Goal: Navigation & Orientation: Find specific page/section

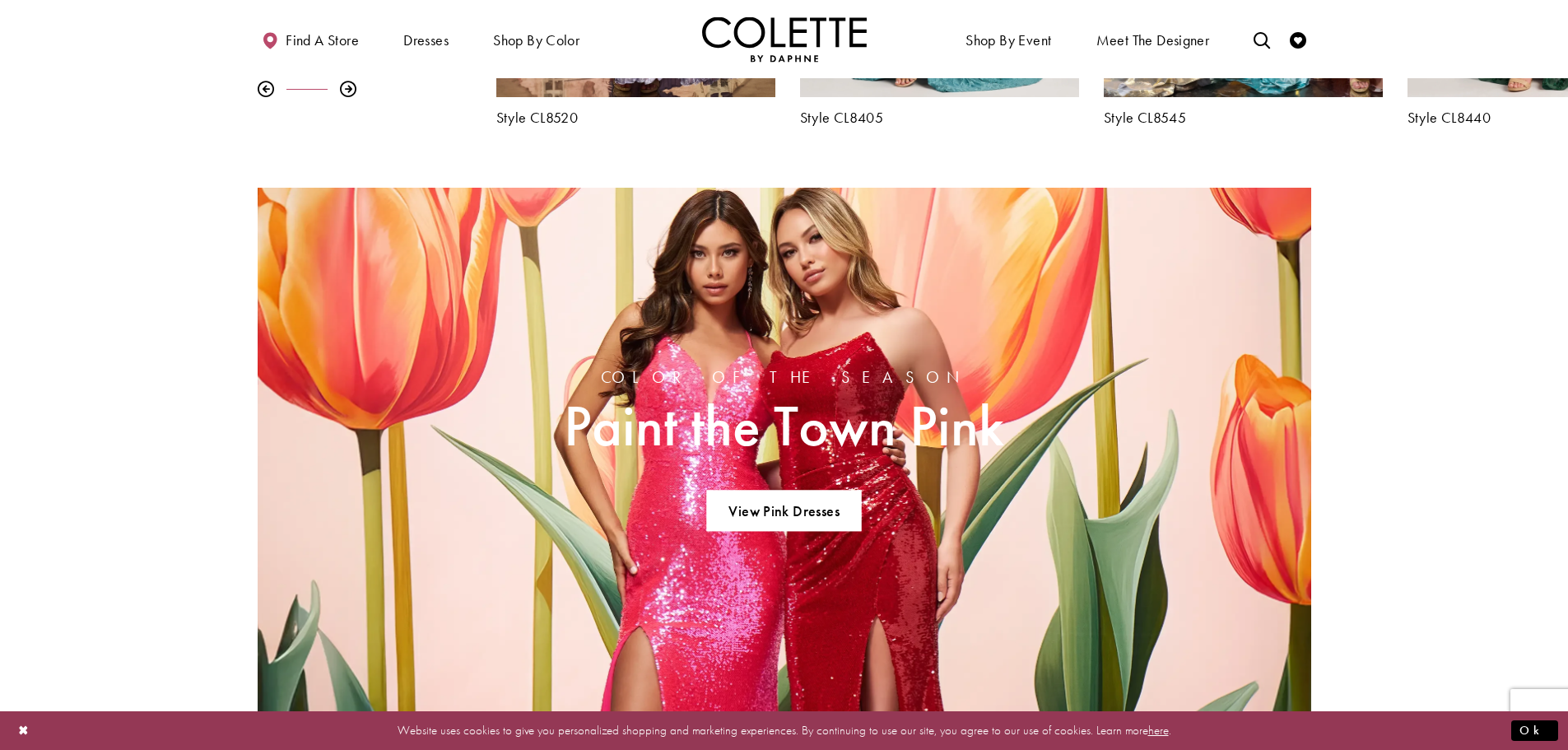
scroll to position [905, 0]
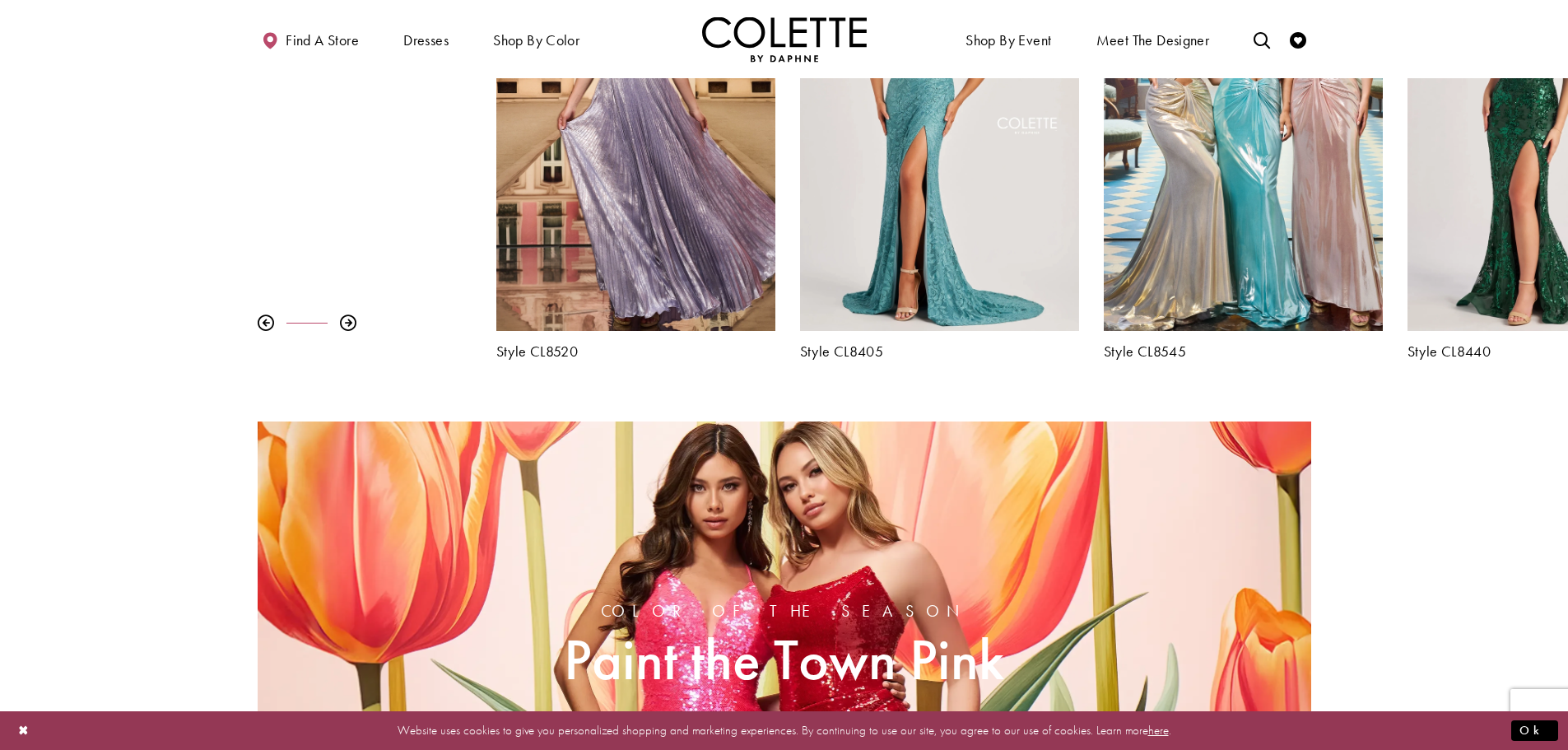
click at [271, 359] on div "Pause autoplay Previous Slide Next Slide 0 1 2 3 4 5 6 7 8 9 Style CL8480" at bounding box center [784, 142] width 1568 height 435
click at [198, 335] on div "Pause autoplay Previous Slide Next Slide 0 1 2 3 4 5 6 7 8 9 Style CL8480" at bounding box center [784, 142] width 1568 height 435
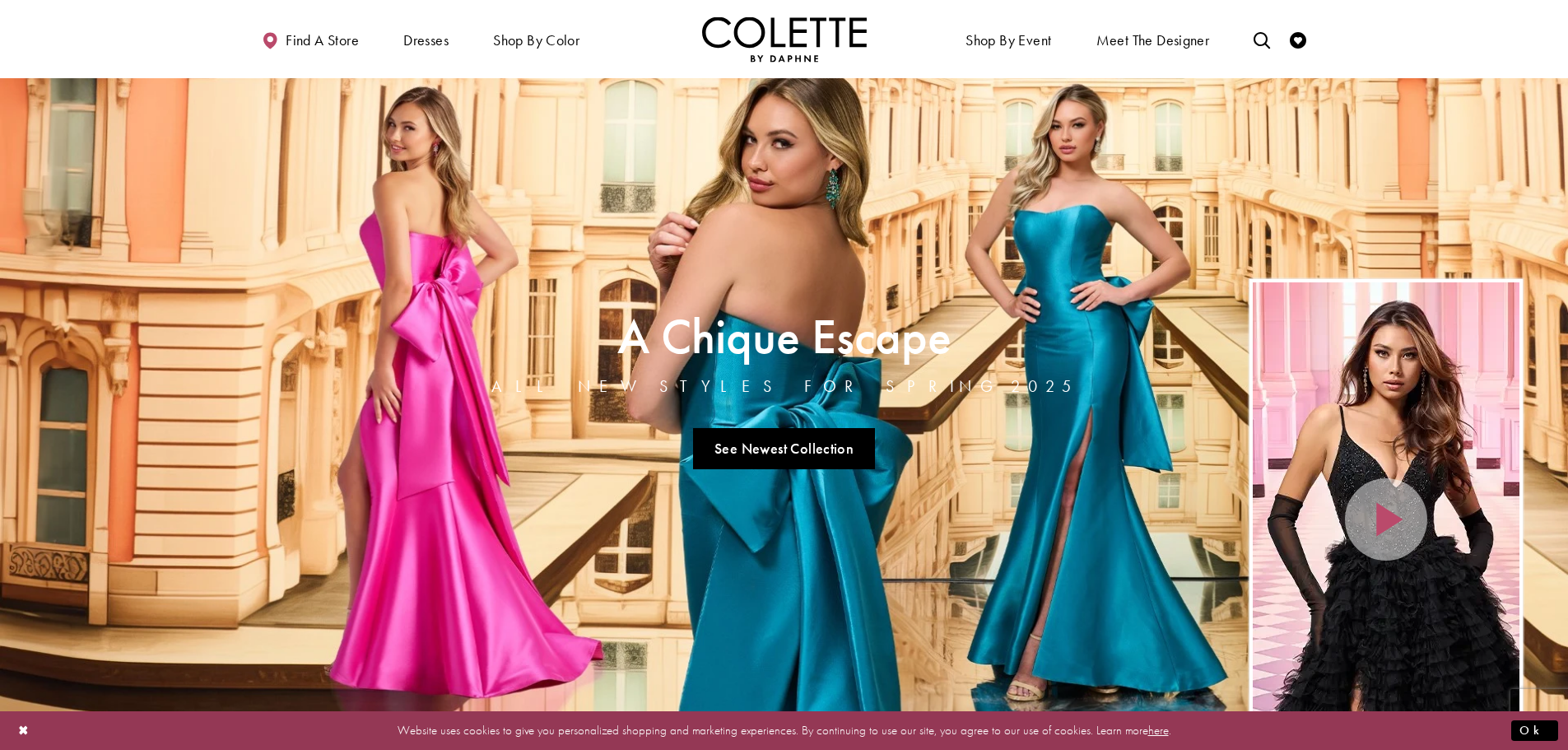
scroll to position [0, 0]
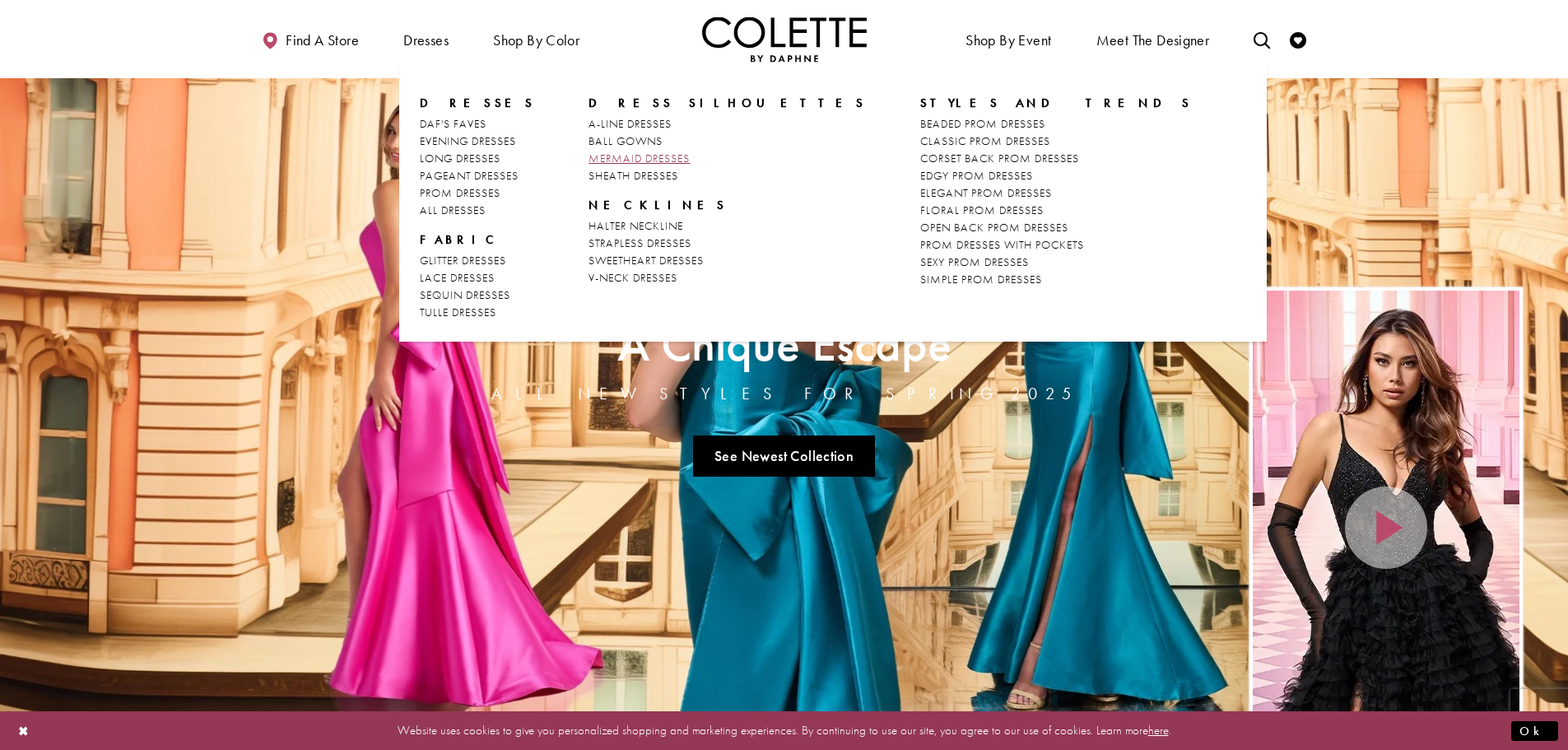
click at [638, 160] on span "MERMAID DRESSES" at bounding box center [638, 158] width 101 height 15
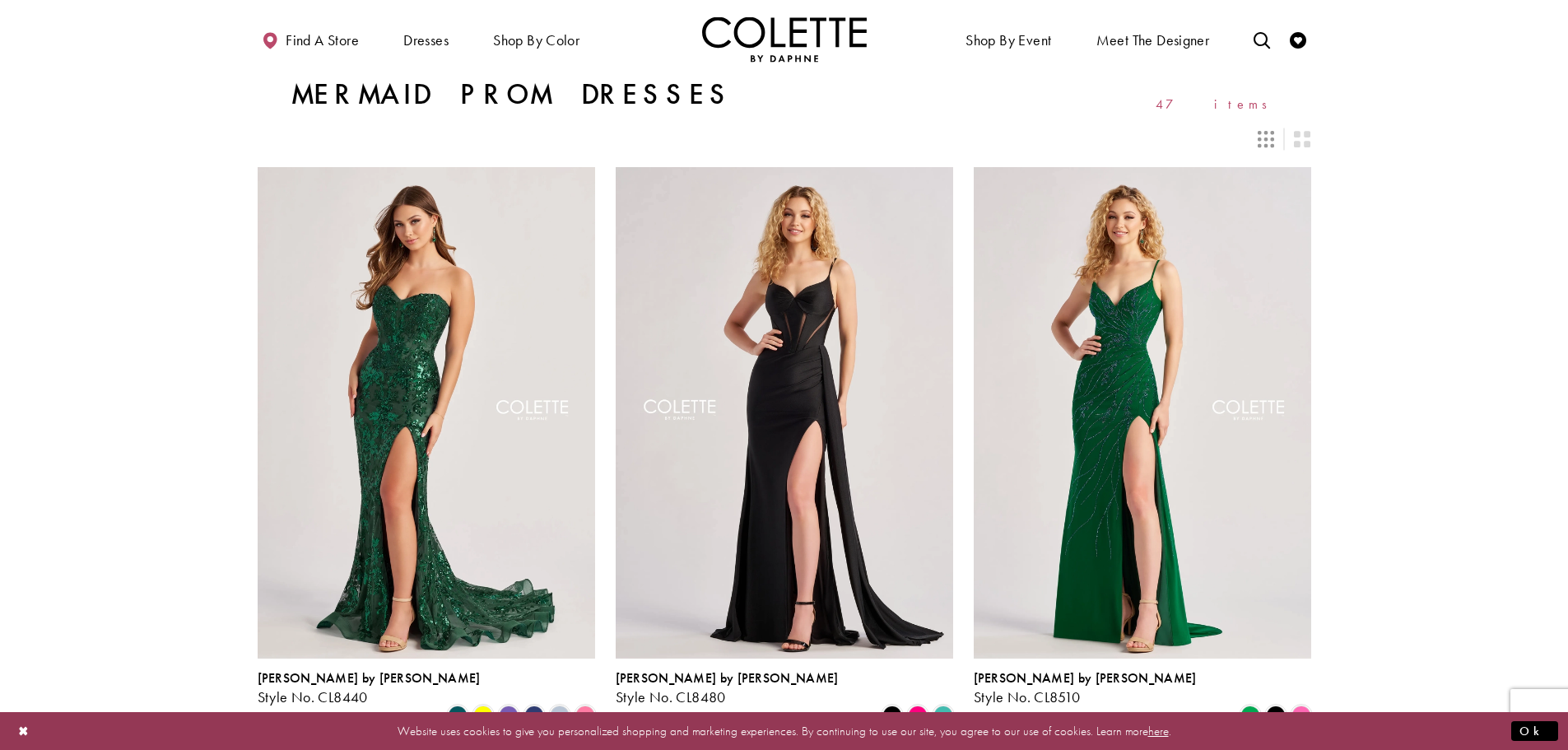
click at [1266, 125] on div at bounding box center [784, 129] width 1053 height 36
click at [1266, 133] on icon "Switch layout to 3 columns" at bounding box center [1265, 139] width 16 height 16
click at [1269, 140] on icon "Switch layout to 3 columns" at bounding box center [1265, 139] width 16 height 16
click at [1299, 133] on icon "Switch layout to 2 columns" at bounding box center [1302, 139] width 16 height 16
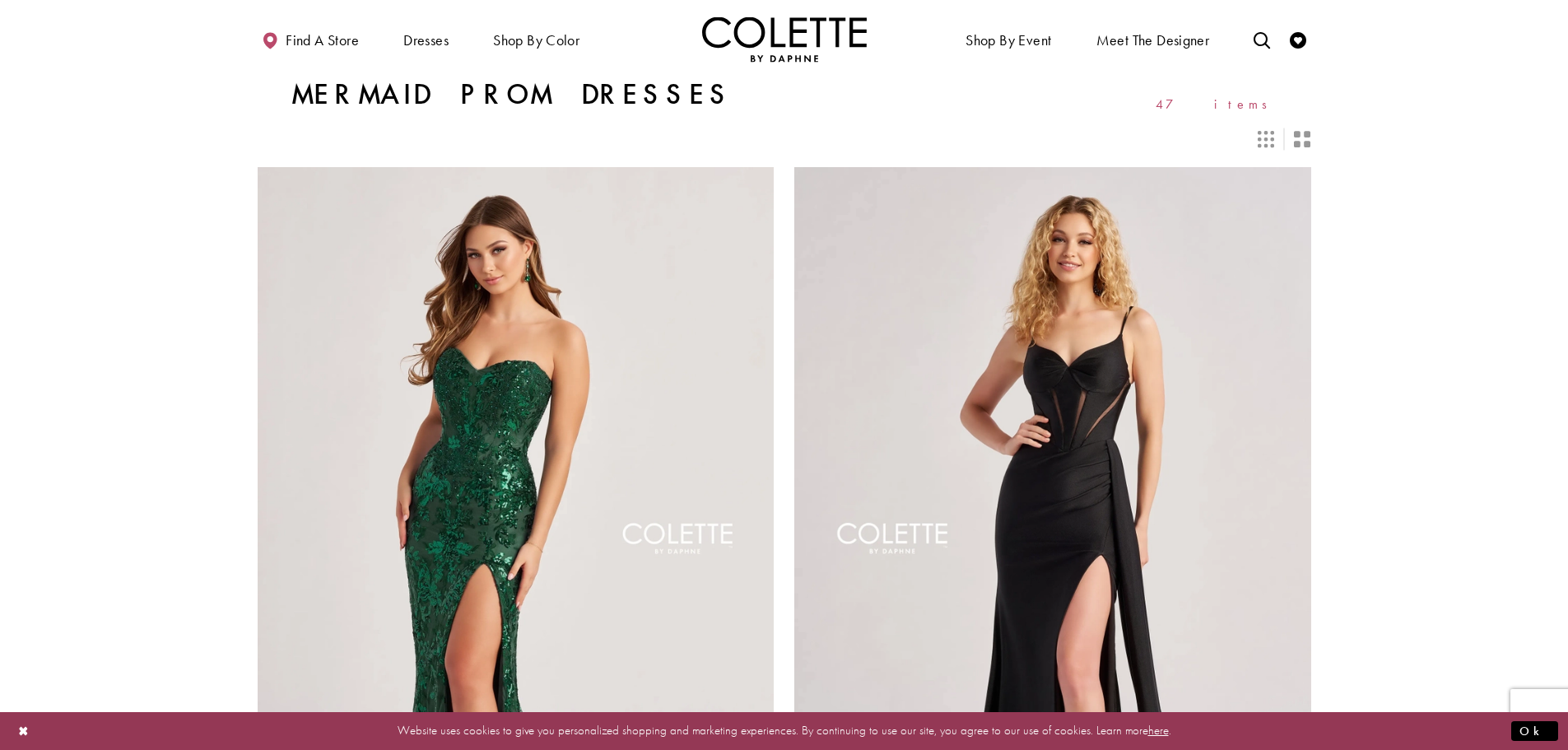
click at [1268, 137] on icon "Switch layout to 3 columns" at bounding box center [1265, 139] width 16 height 16
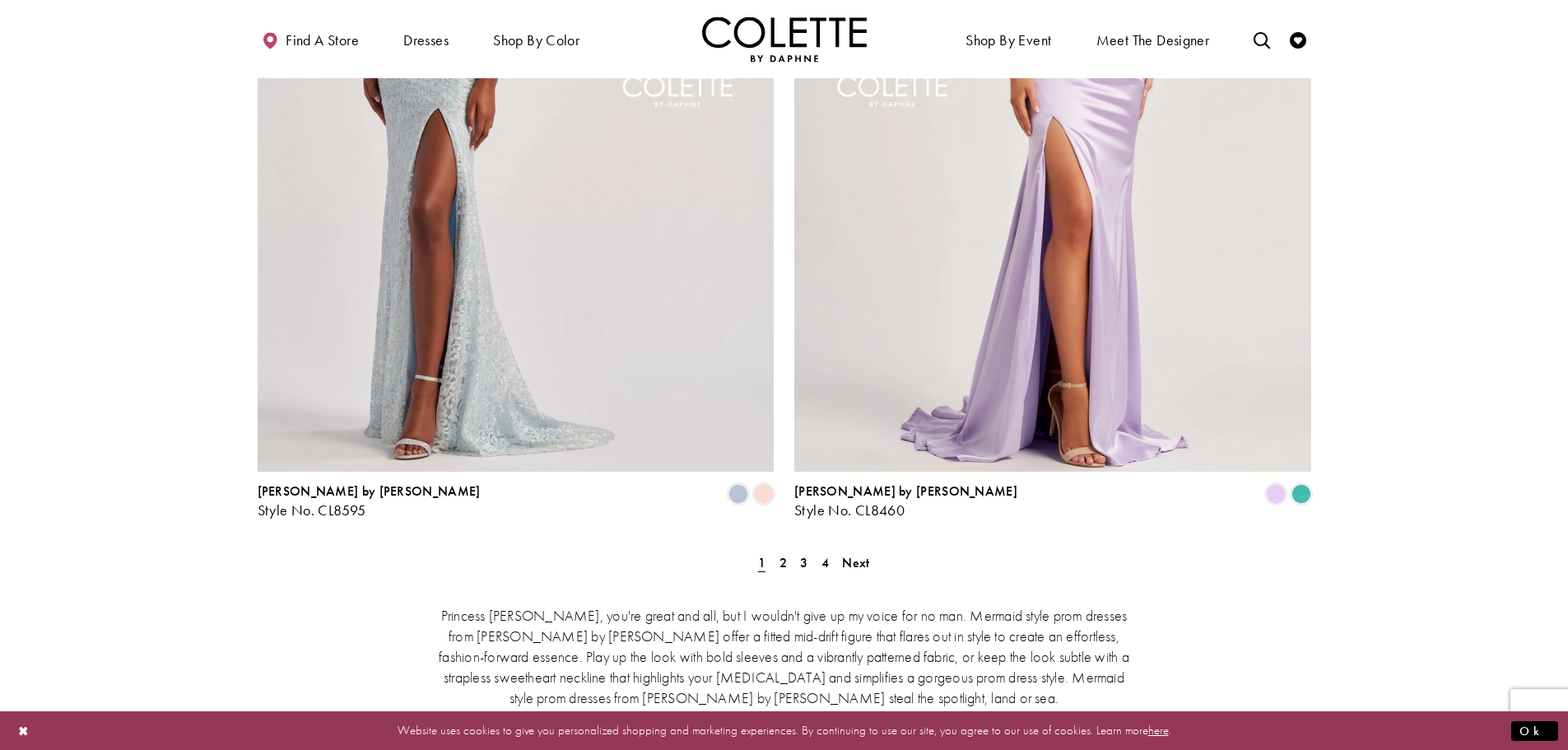
scroll to position [2737, 0]
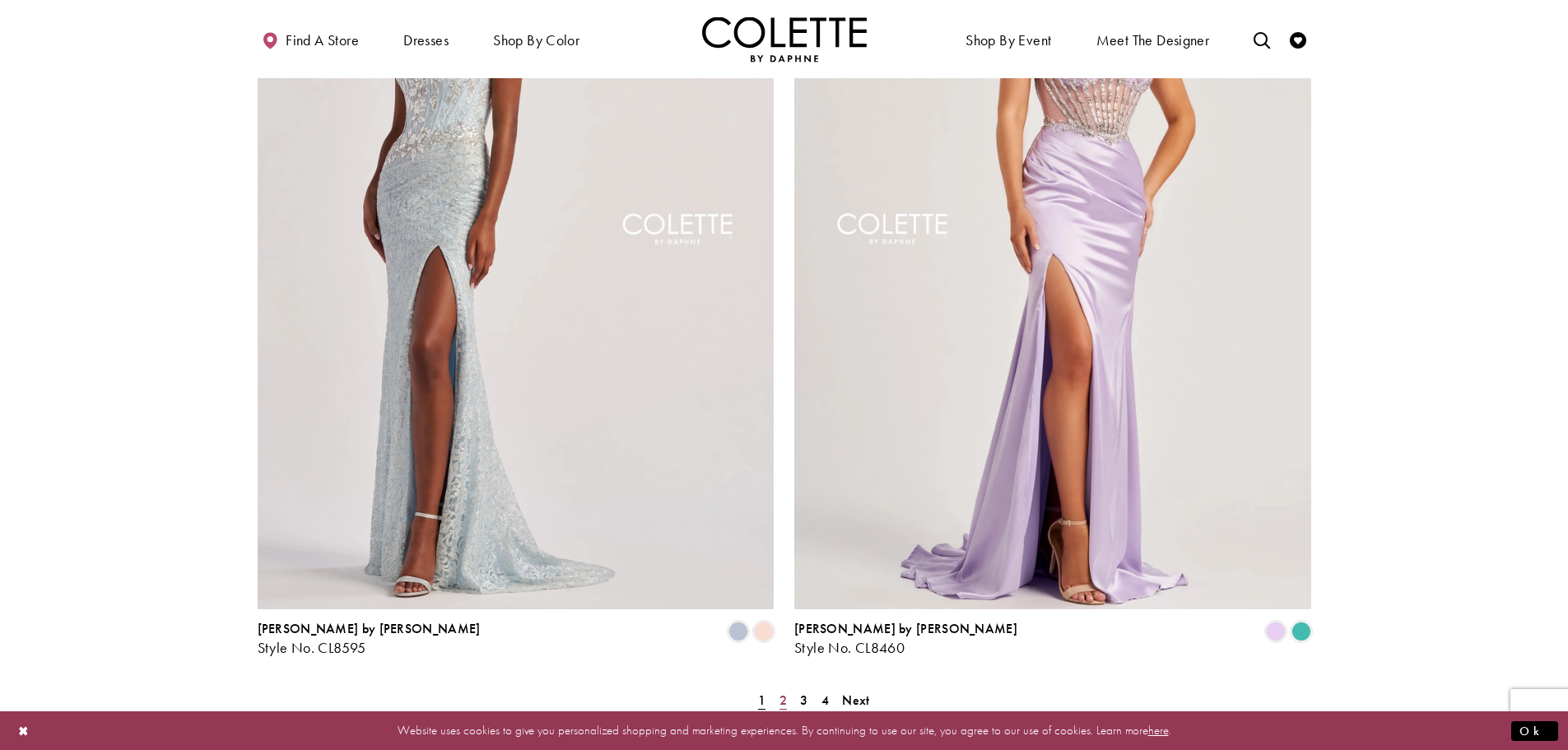
click at [783, 692] on span "2" at bounding box center [783, 701] width 8 height 17
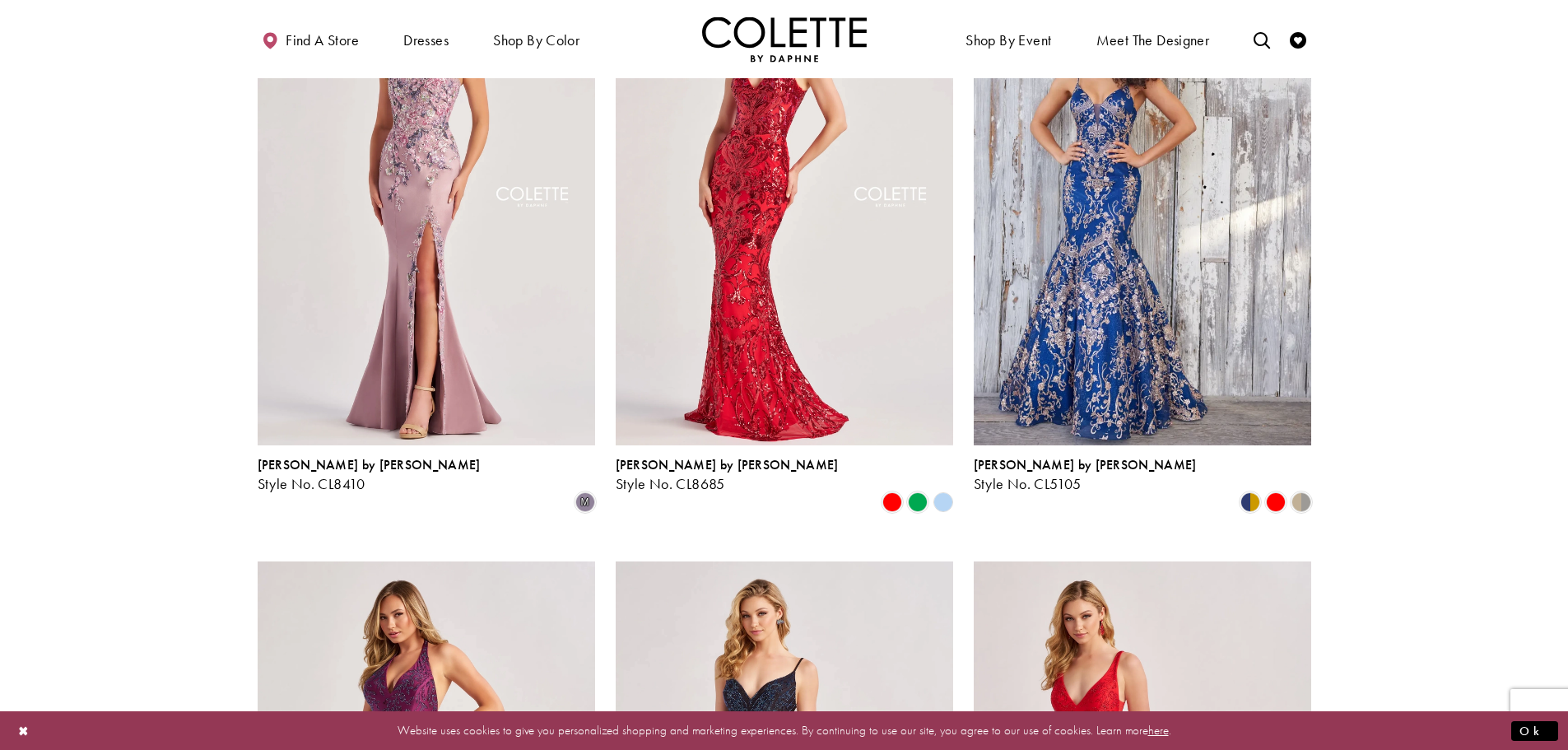
scroll to position [830, 0]
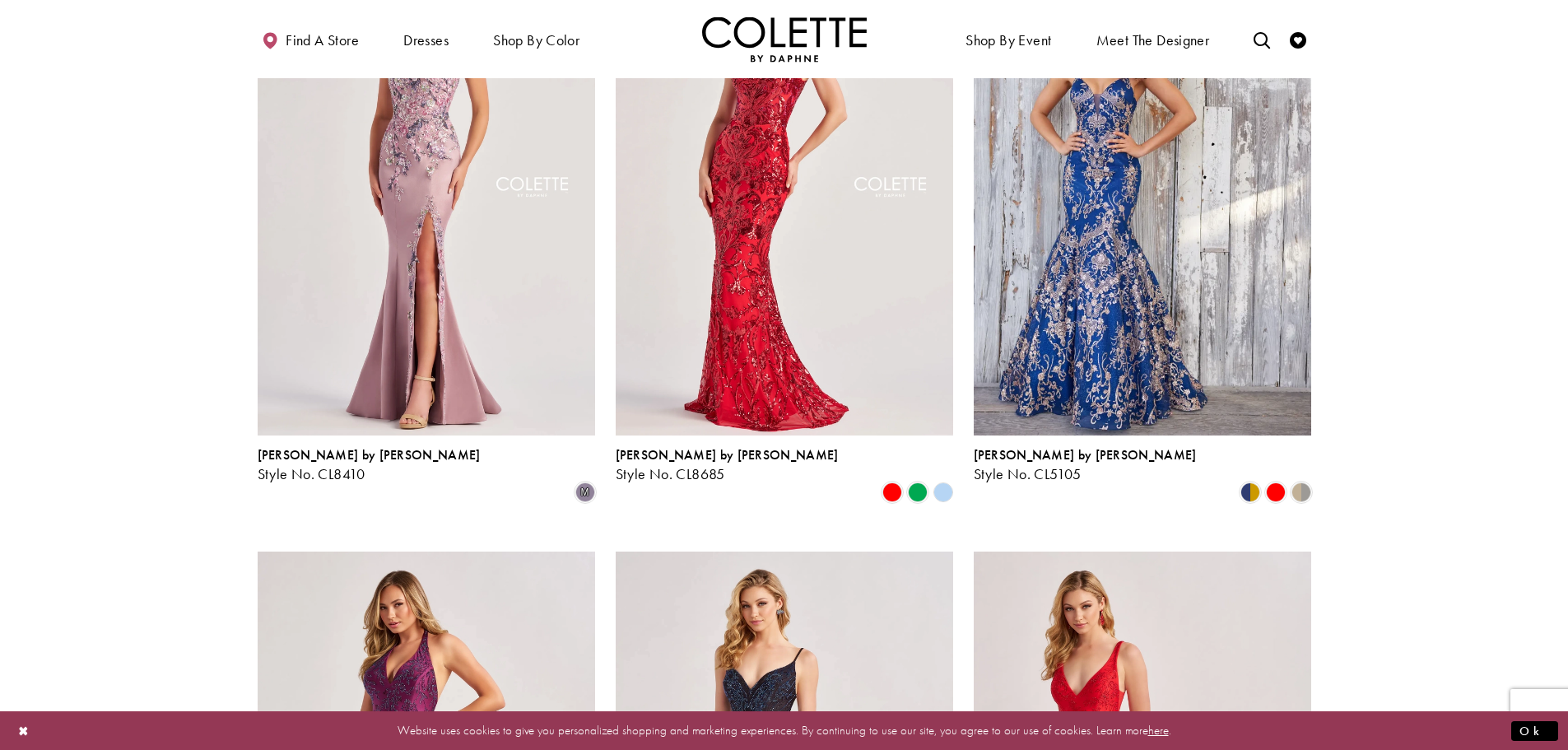
click at [948, 479] on polygon "Product List" at bounding box center [942, 491] width 26 height 26
click at [939, 479] on polygon "Product List" at bounding box center [942, 491] width 26 height 26
click at [925, 483] on span "Product List" at bounding box center [917, 492] width 20 height 20
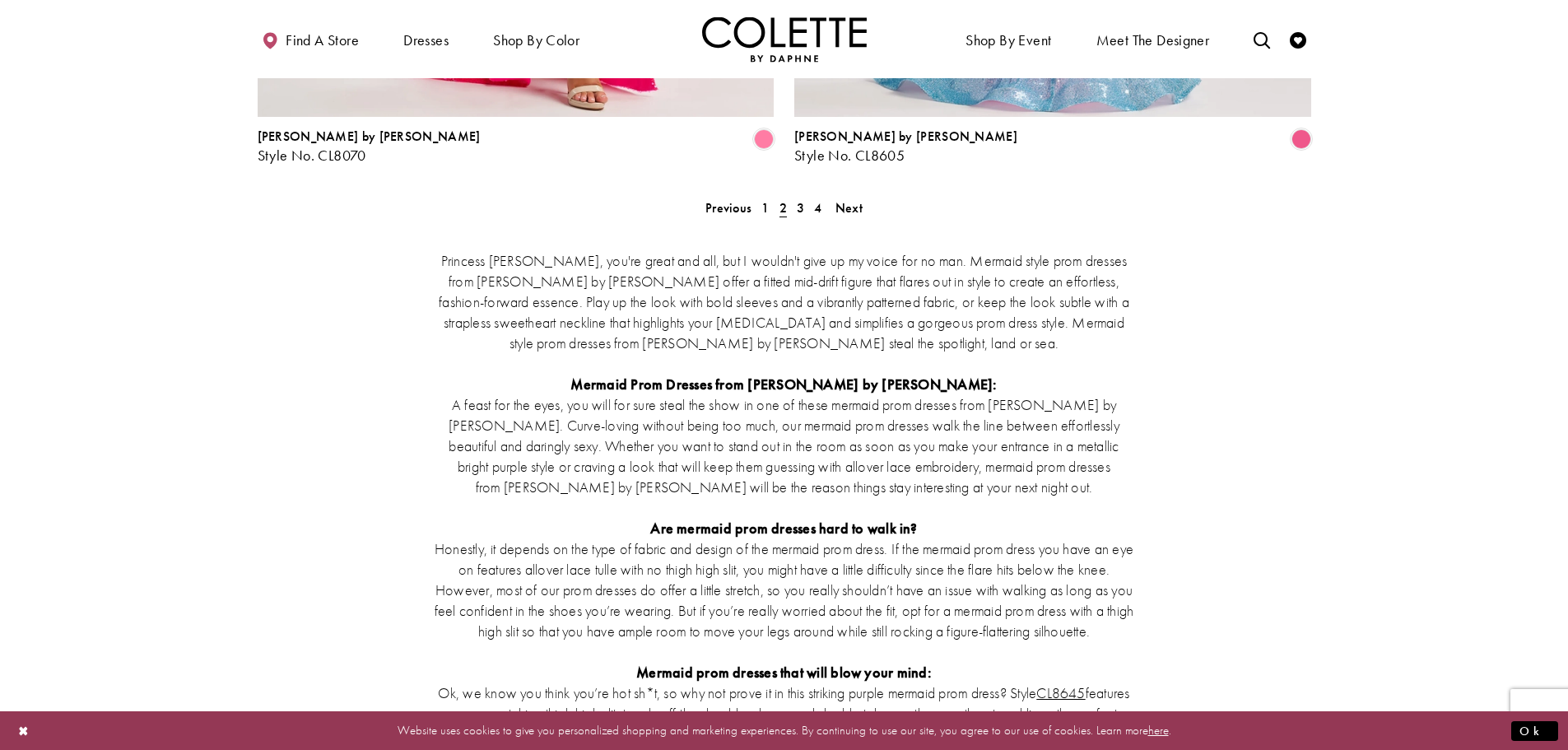
scroll to position [2970, 0]
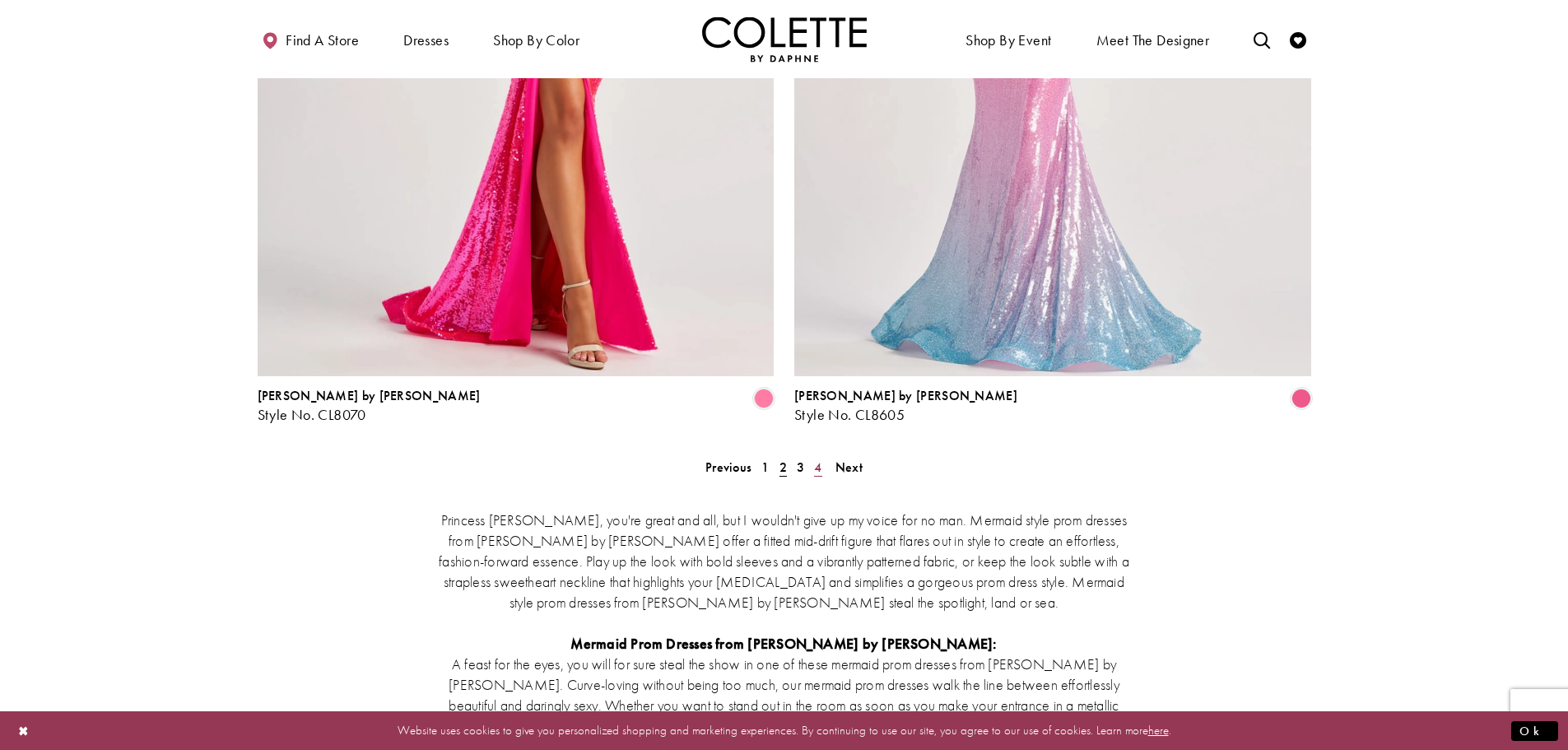
click at [813, 459] on span "4" at bounding box center [817, 467] width 8 height 17
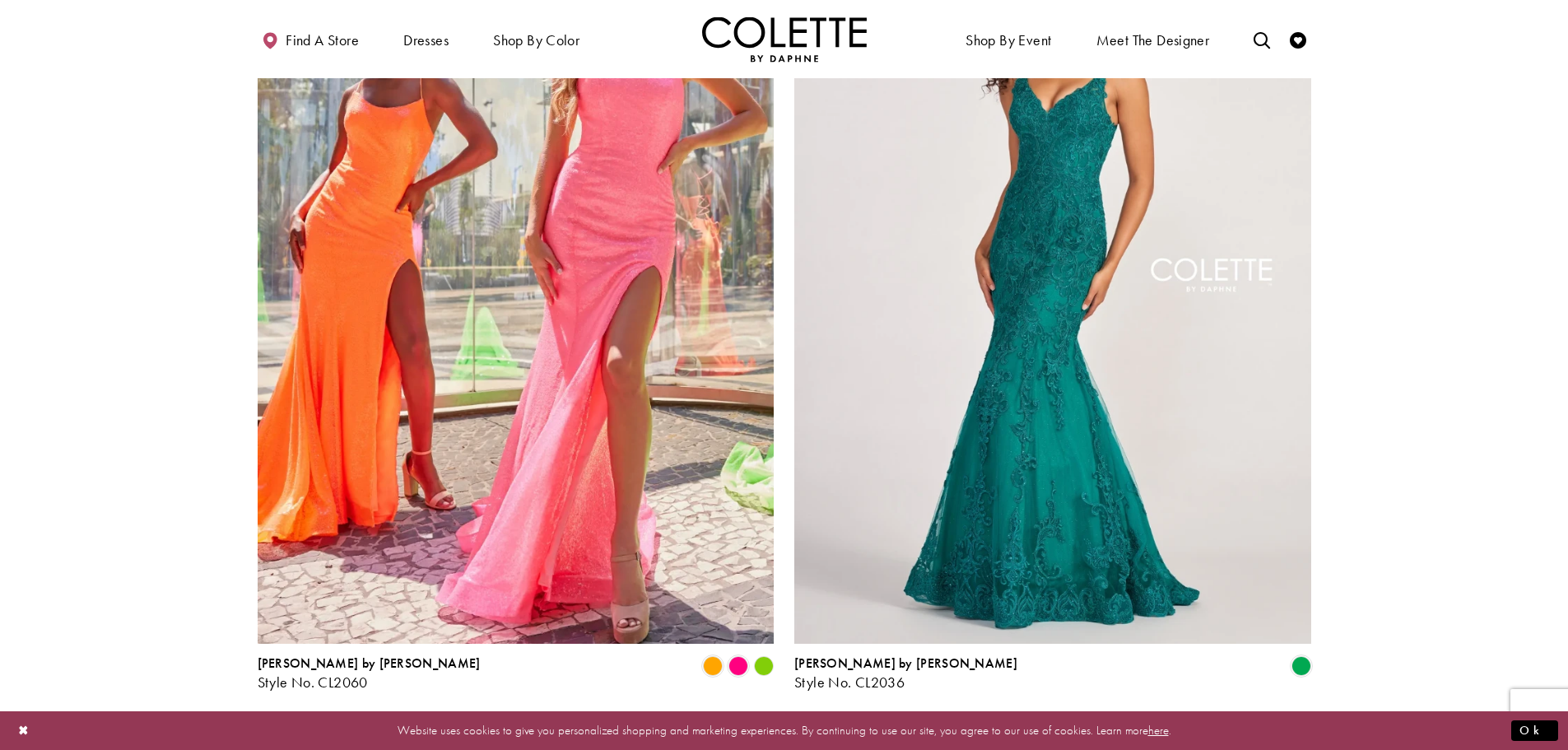
scroll to position [1076, 0]
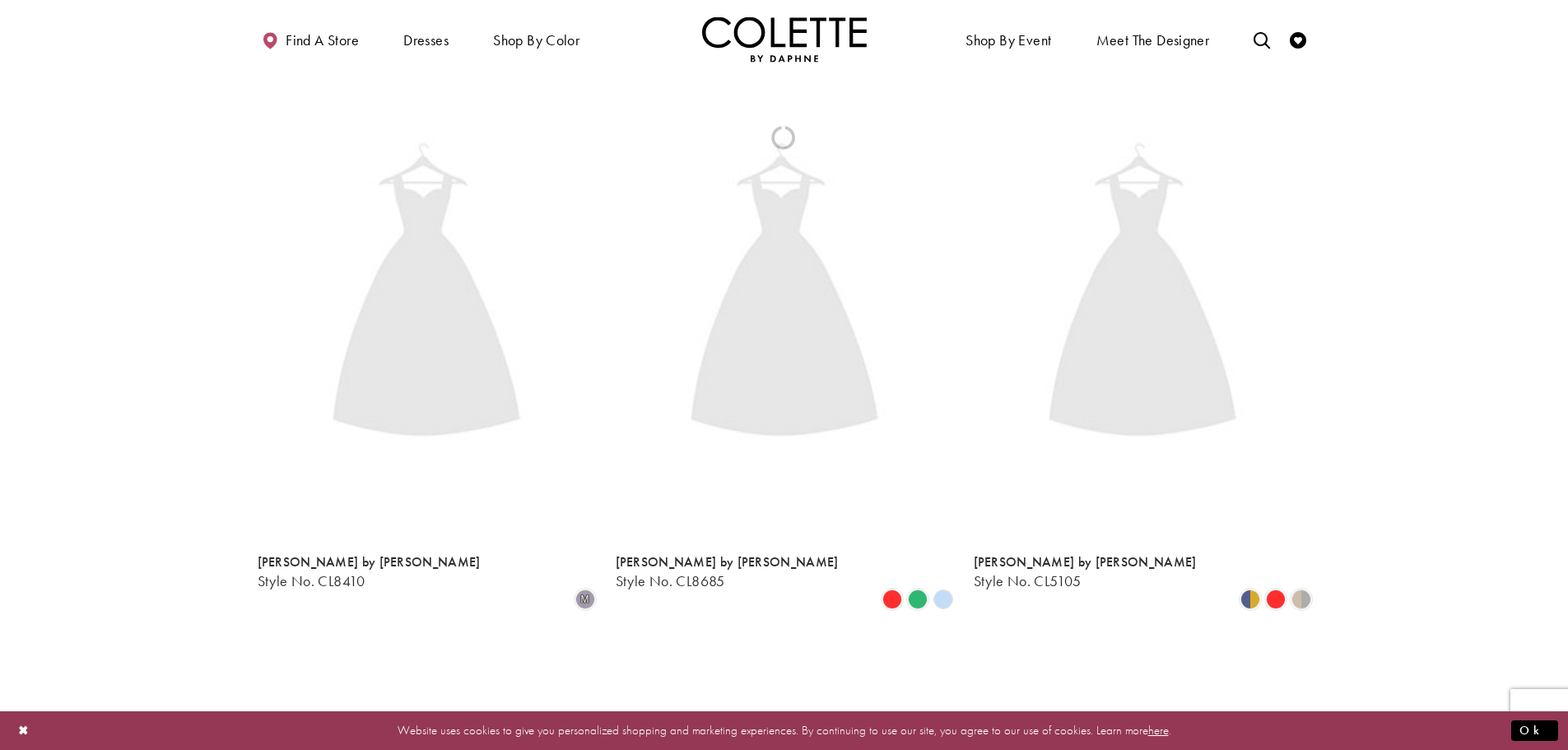
scroll to position [89, 0]
